Goal: Information Seeking & Learning: Find specific fact

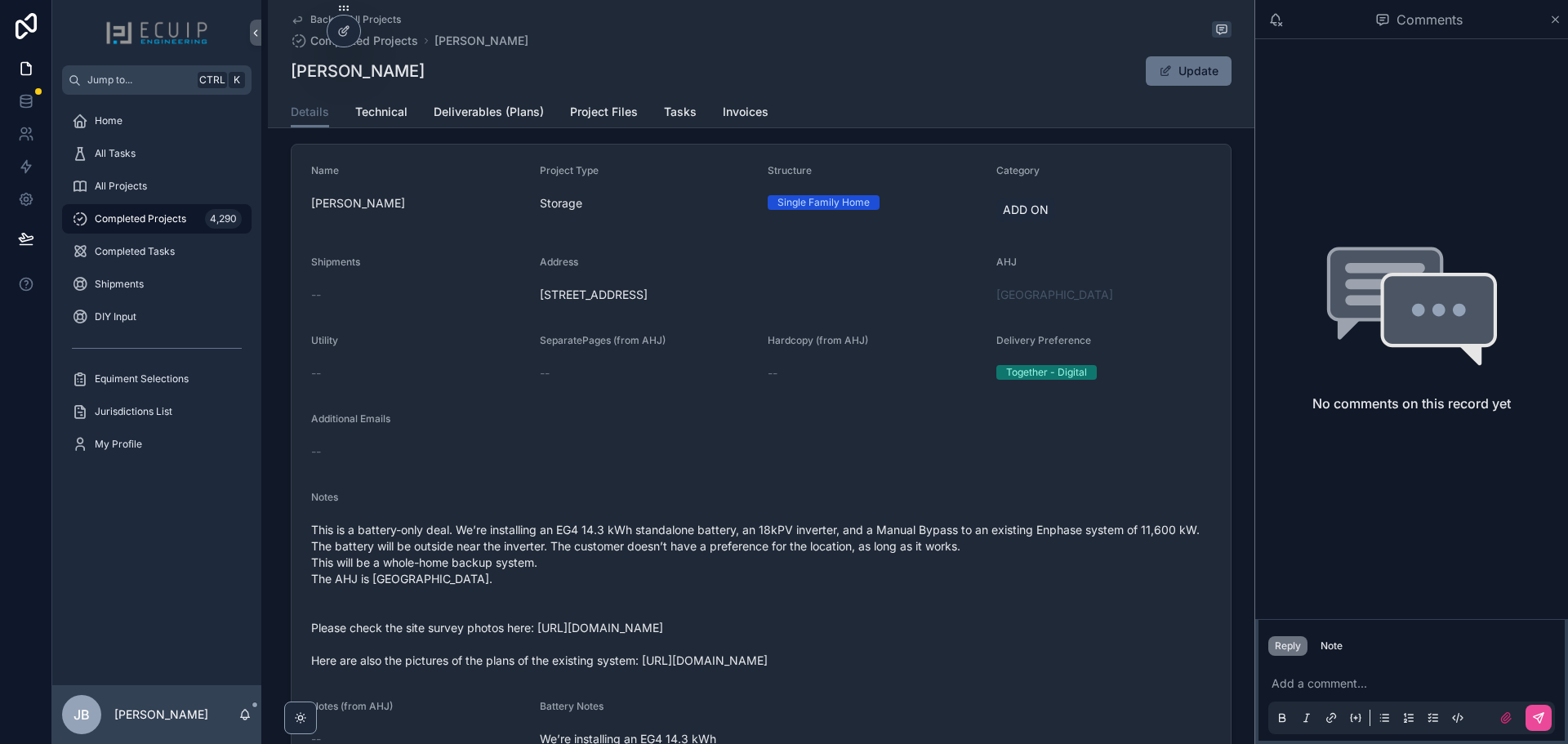
scroll to position [327, 0]
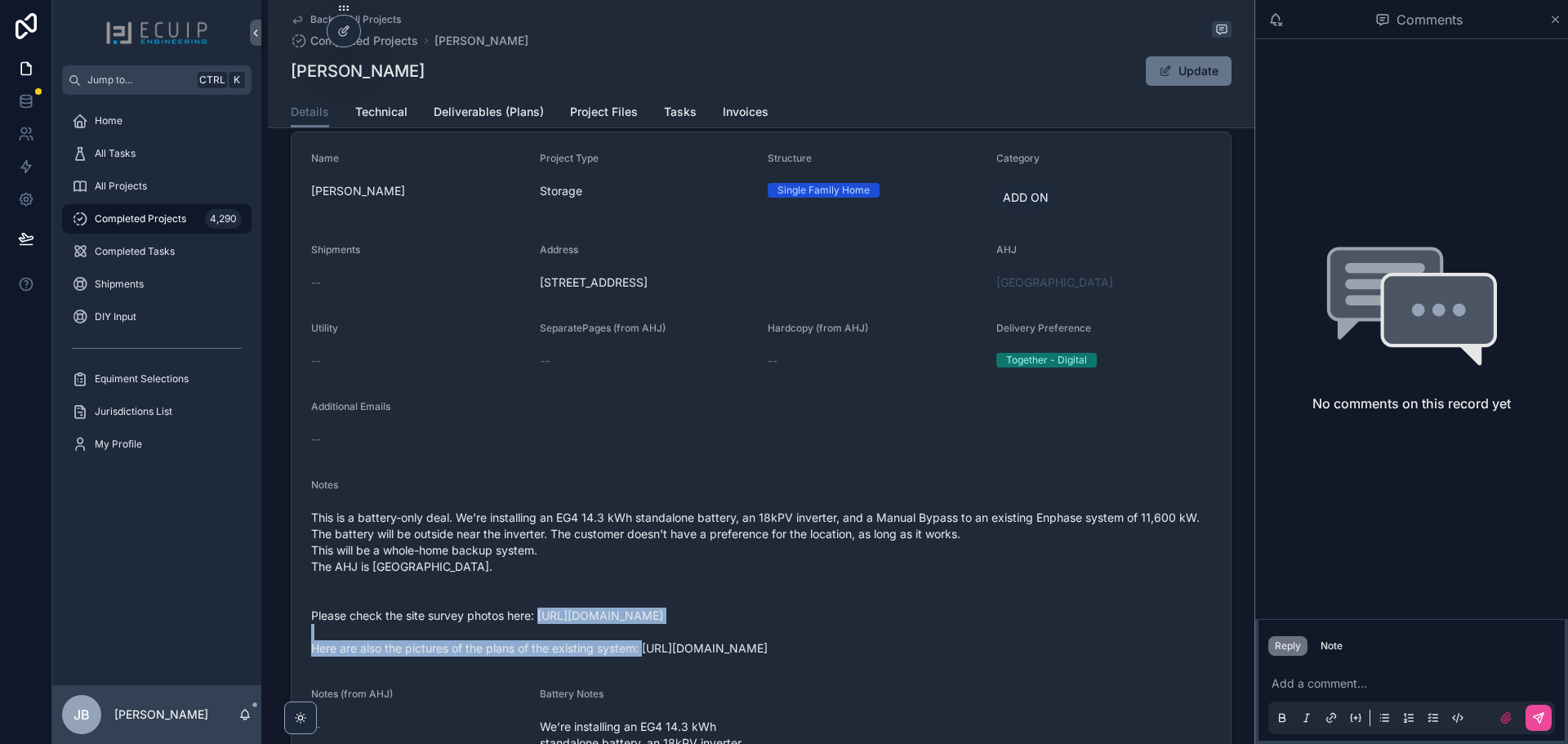
drag, startPoint x: 1031, startPoint y: 617, endPoint x: 536, endPoint y: 628, distance: 495.1
click at [536, 628] on span "This is a battery-only deal. We’re installing an EG4 14.3 kWh standalone batter…" at bounding box center [761, 582] width 900 height 147
copy span "[URL][DOMAIN_NAME]"
drag, startPoint x: 1159, startPoint y: 666, endPoint x: 642, endPoint y: 662, distance: 517.0
click at [642, 661] on div "This is a battery-only deal. We’re installing an EG4 14.3 kWh standalone batter…" at bounding box center [761, 582] width 900 height 157
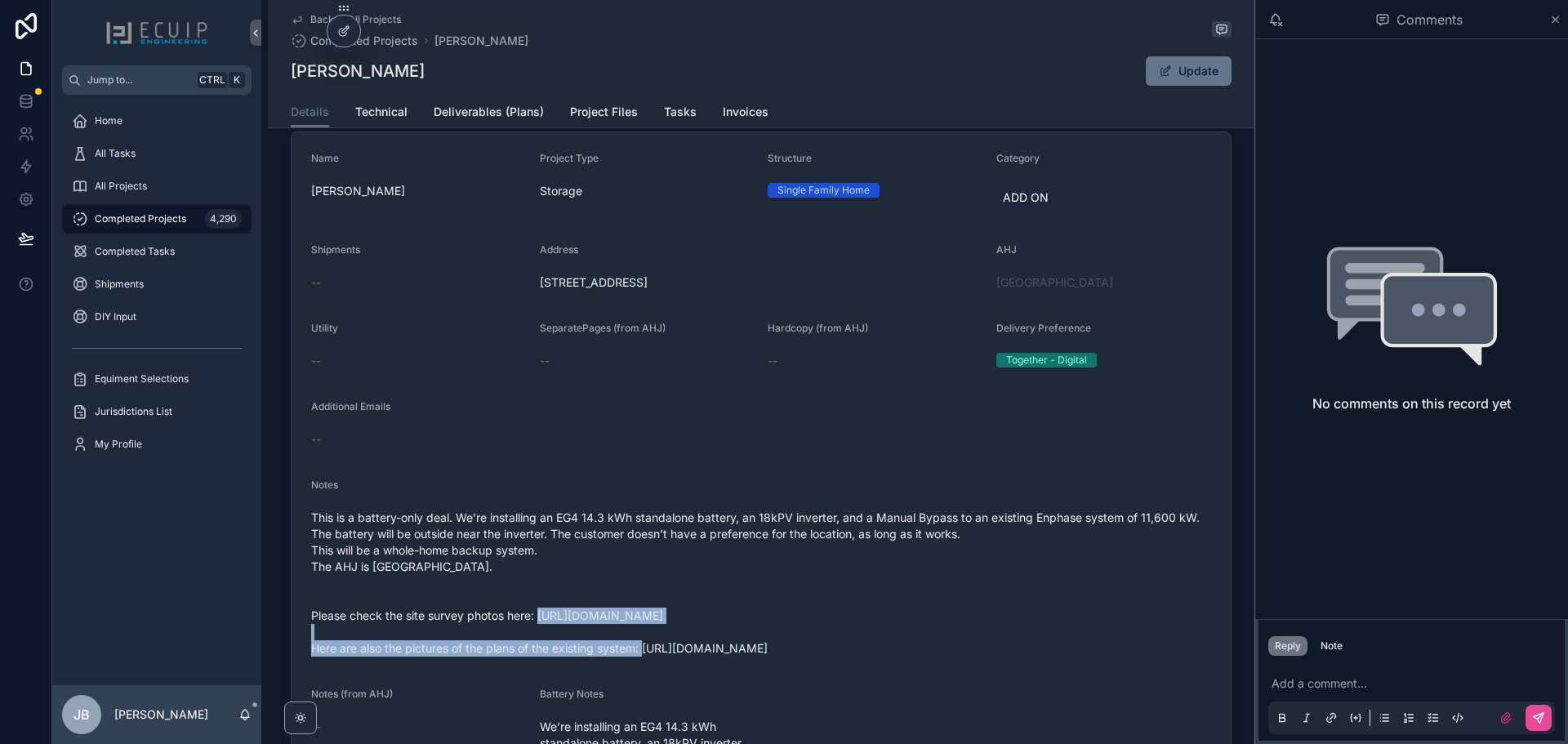
copy span "[URL][DOMAIN_NAME]"
drag, startPoint x: 764, startPoint y: 291, endPoint x: 524, endPoint y: 297, distance: 240.1
click at [524, 297] on form "Name [PERSON_NAME] Project Type Storage Structure Single Family Home Category A…" at bounding box center [761, 518] width 940 height 774
click at [717, 291] on span "[STREET_ADDRESS]" at bounding box center [762, 283] width 443 height 16
click at [724, 282] on div "[STREET_ADDRESS]" at bounding box center [762, 283] width 443 height 26
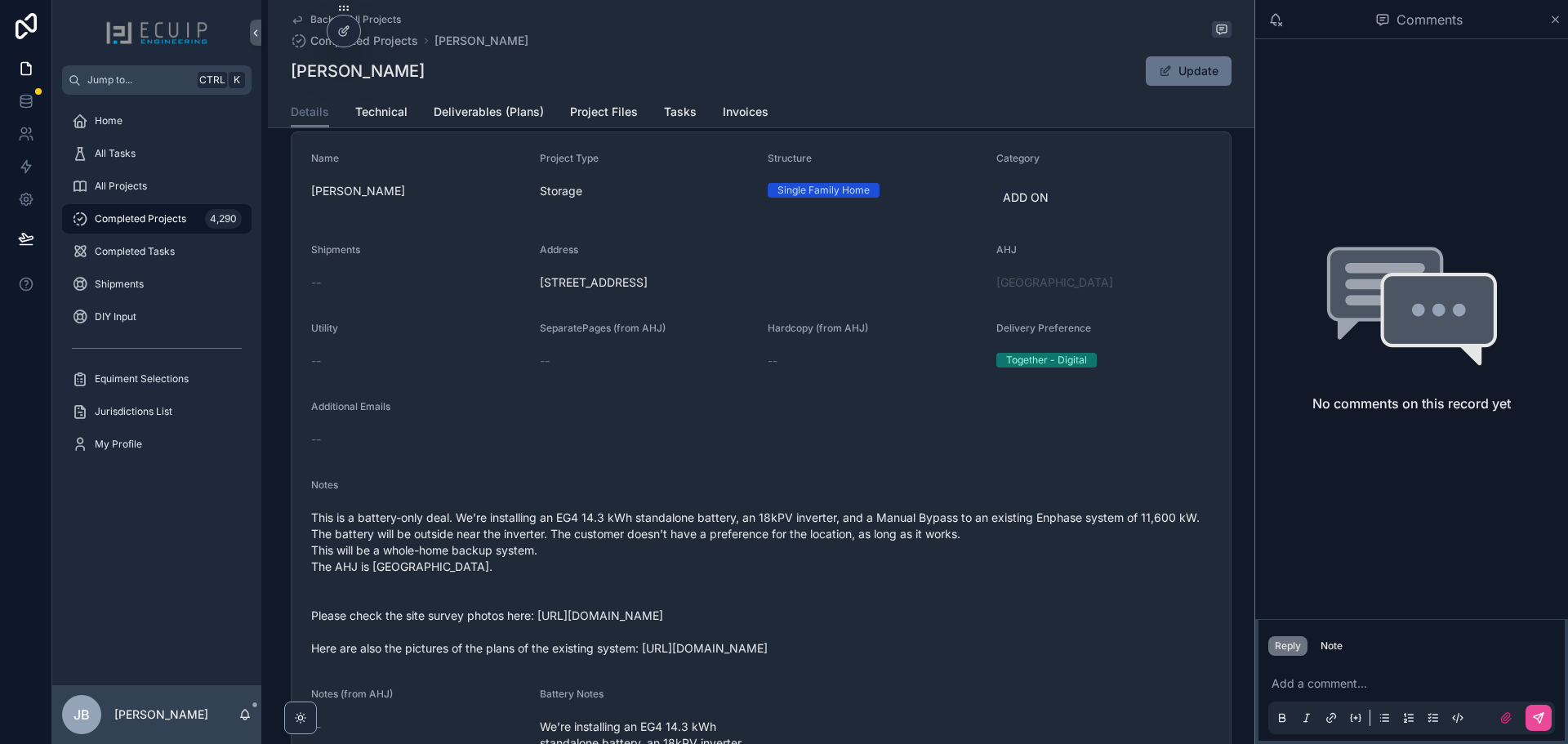
drag, startPoint x: 760, startPoint y: 292, endPoint x: 536, endPoint y: 293, distance: 224.0
click at [540, 291] on span "[STREET_ADDRESS]" at bounding box center [762, 283] width 443 height 16
copy span "[STREET_ADDRESS]"
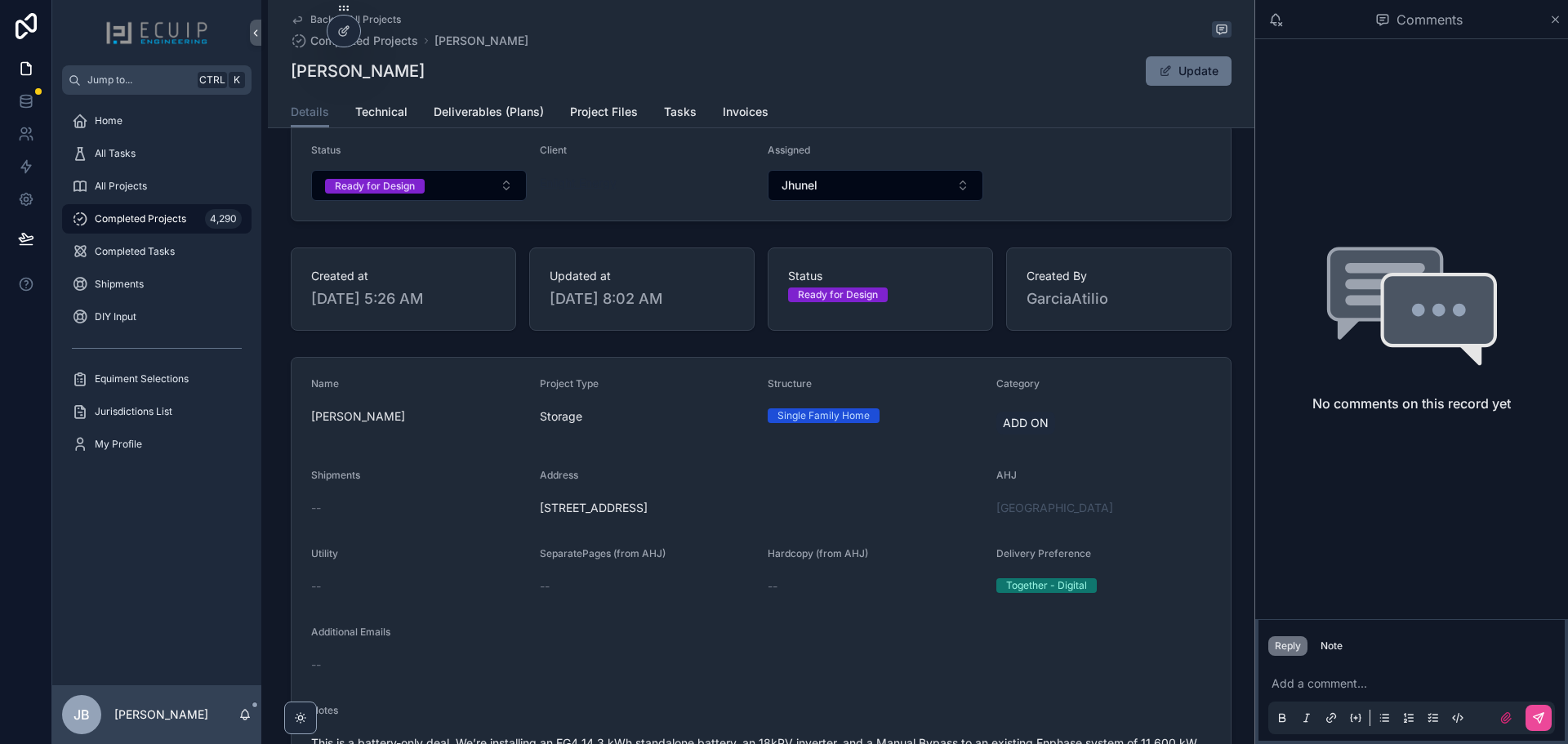
scroll to position [0, 0]
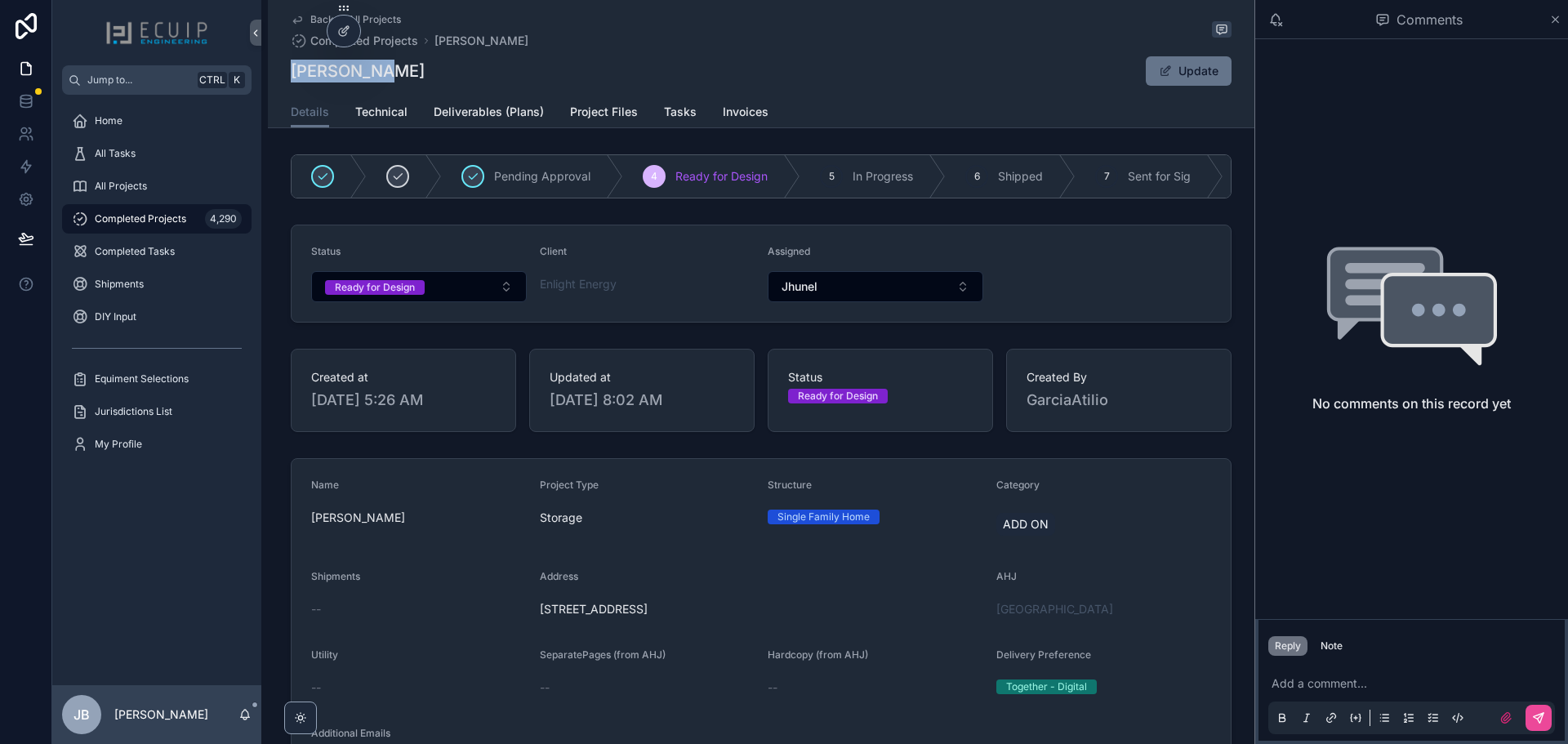
drag, startPoint x: 372, startPoint y: 75, endPoint x: 281, endPoint y: 86, distance: 91.7
click at [281, 86] on div "Back to All Projects Completed Projects [PERSON_NAME] [PERSON_NAME] Update Deta…" at bounding box center [761, 64] width 987 height 128
copy h1 "[PERSON_NAME]"
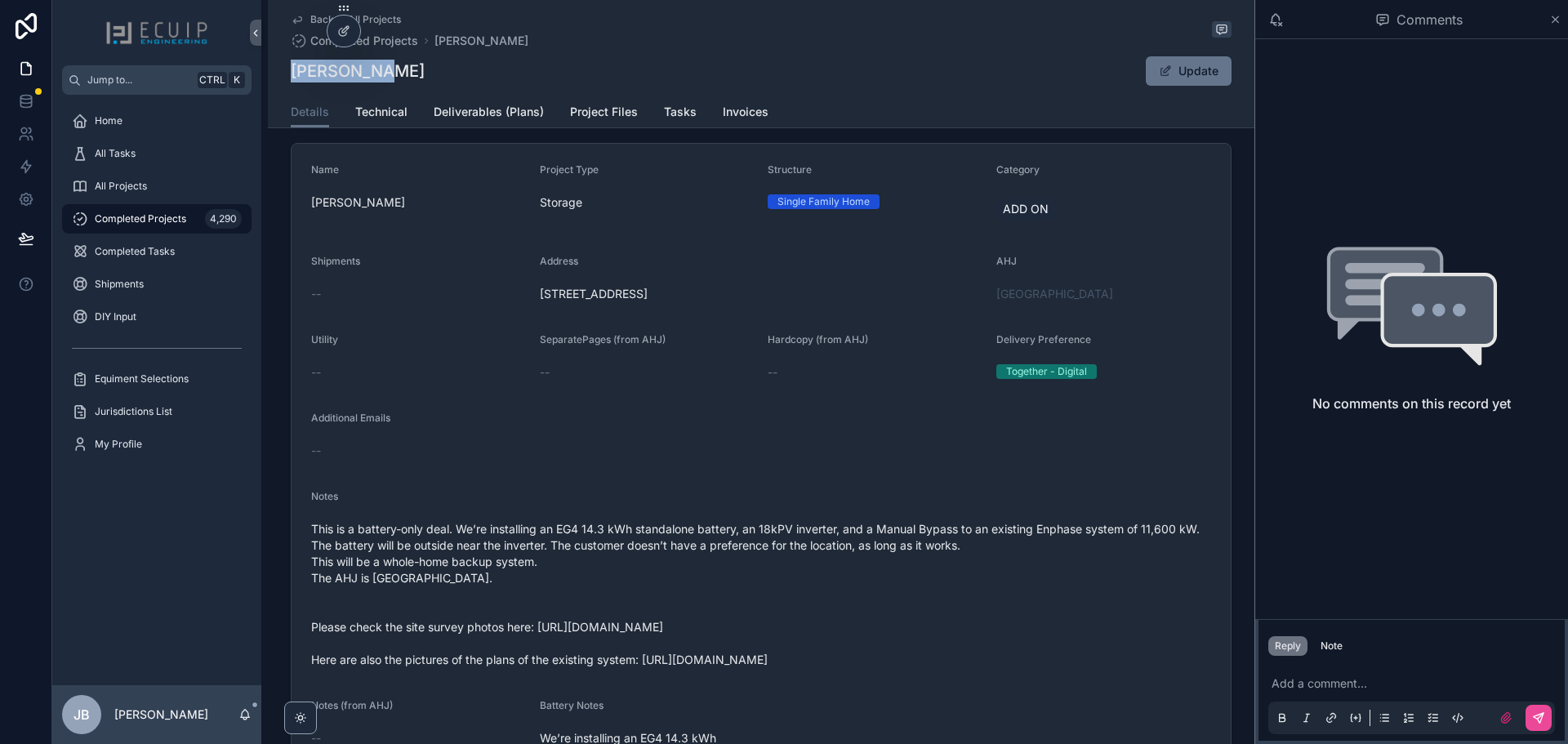
scroll to position [571, 0]
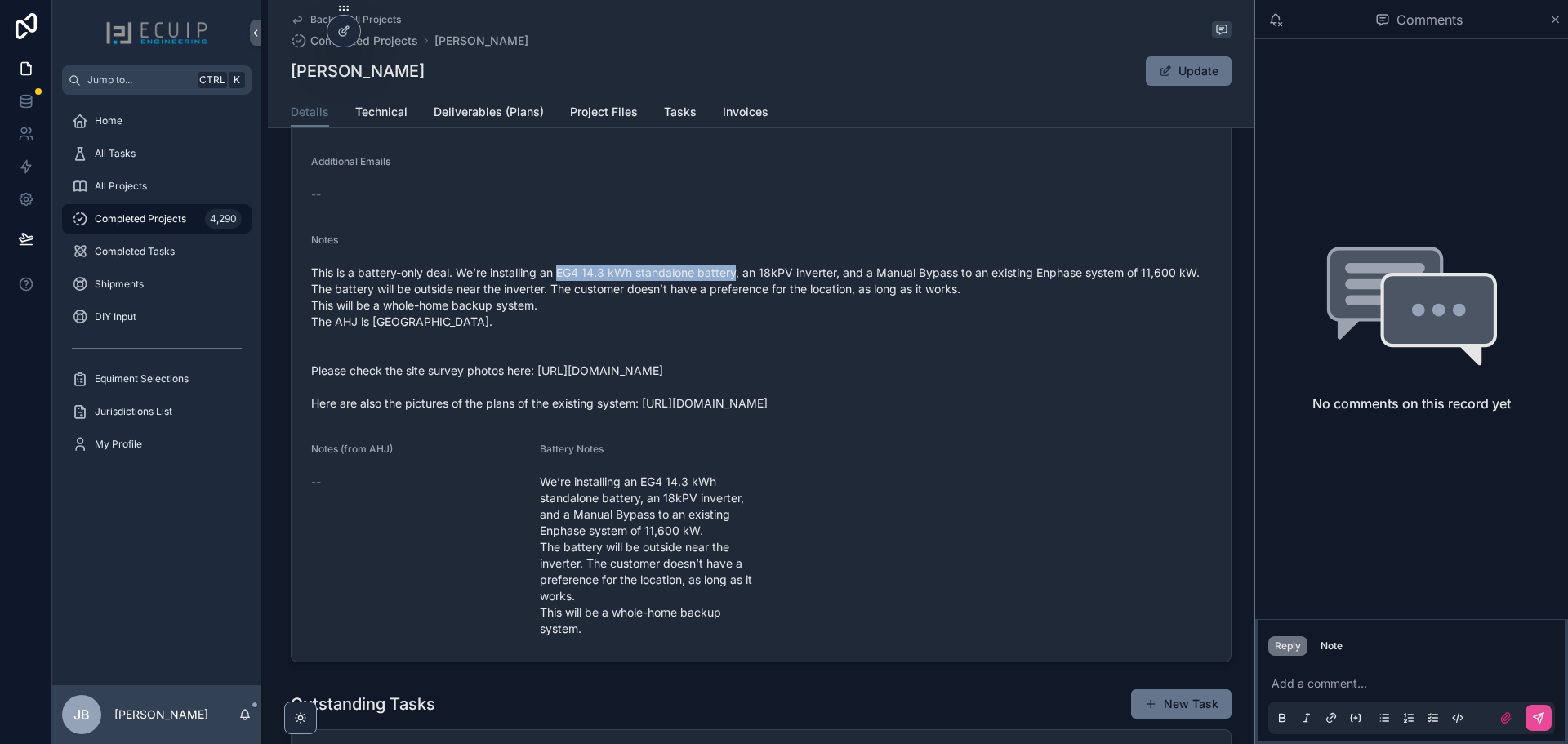
drag, startPoint x: 556, startPoint y: 281, endPoint x: 738, endPoint y: 281, distance: 182.0
click at [733, 278] on span "This is a battery-only deal. We’re installing an EG4 14.3 kWh standalone batter…" at bounding box center [761, 338] width 900 height 147
drag, startPoint x: 375, startPoint y: 76, endPoint x: 291, endPoint y: 67, distance: 84.5
click at [291, 67] on div "[PERSON_NAME] Update" at bounding box center [761, 71] width 941 height 31
copy h1 "[PERSON_NAME]"
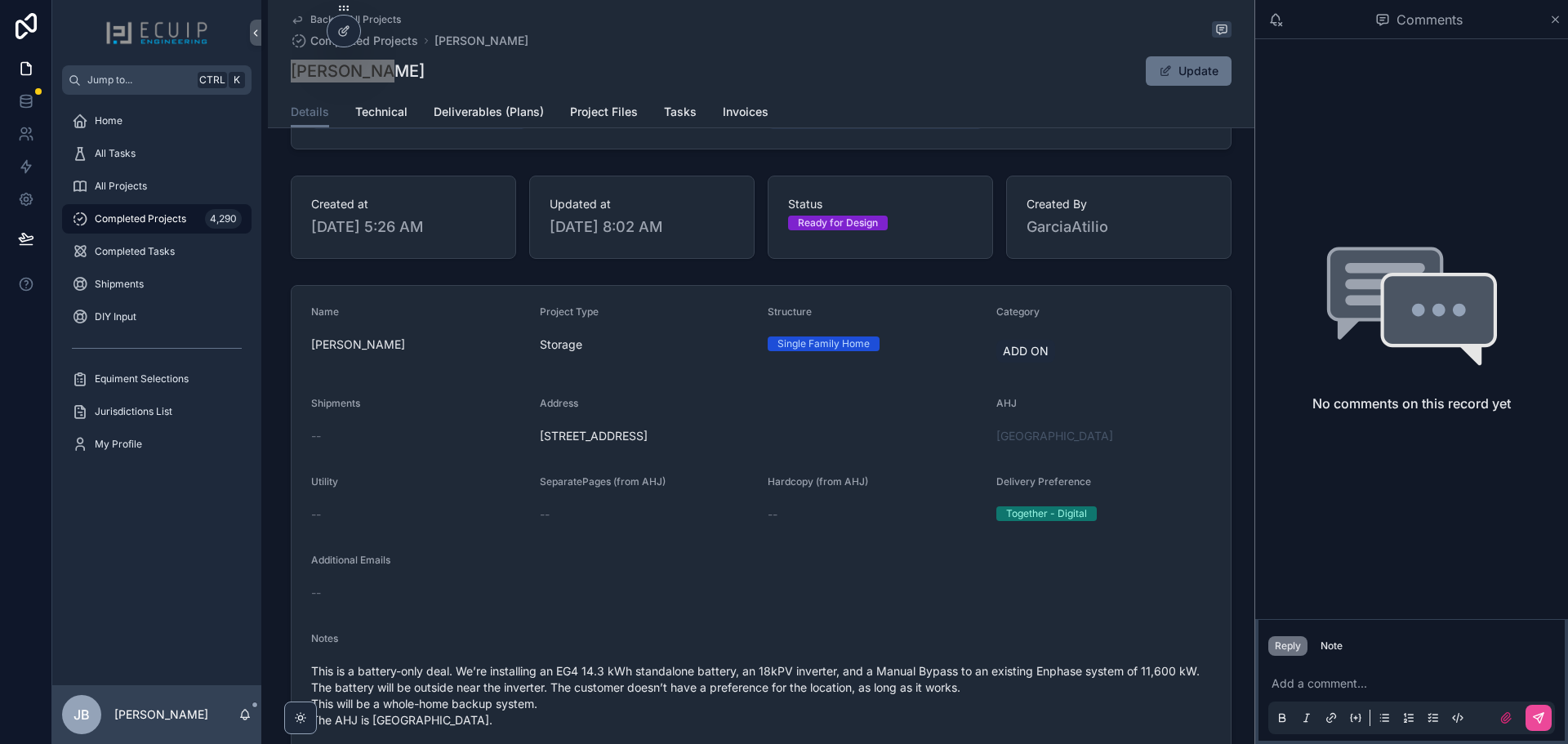
scroll to position [164, 0]
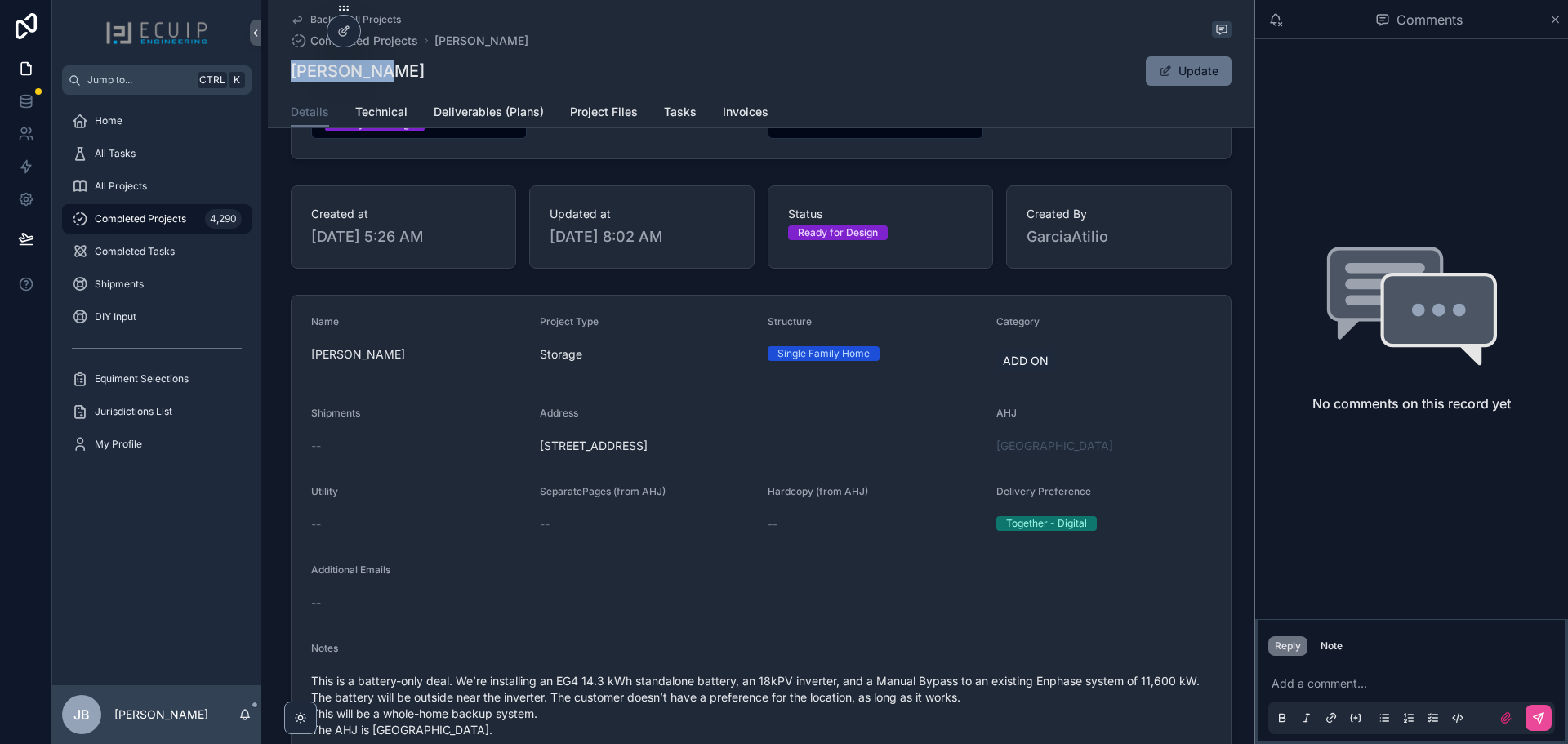
drag, startPoint x: 759, startPoint y: 455, endPoint x: 537, endPoint y: 464, distance: 222.2
click at [540, 459] on div "[STREET_ADDRESS]" at bounding box center [762, 445] width 443 height 26
copy span "[STREET_ADDRESS]"
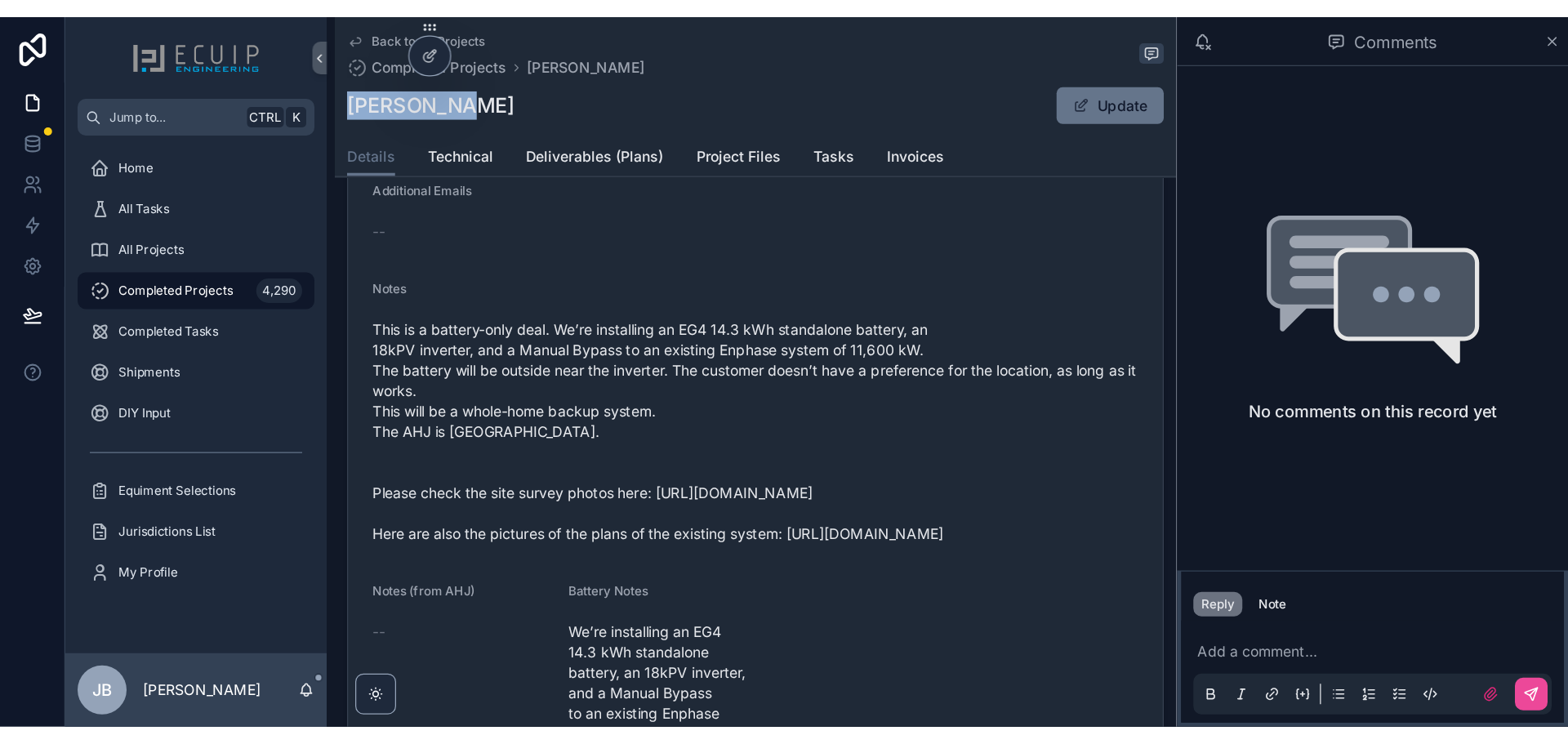
scroll to position [571, 0]
